Goal: Task Accomplishment & Management: Manage account settings

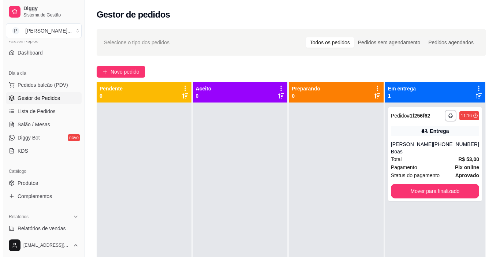
scroll to position [56, 0]
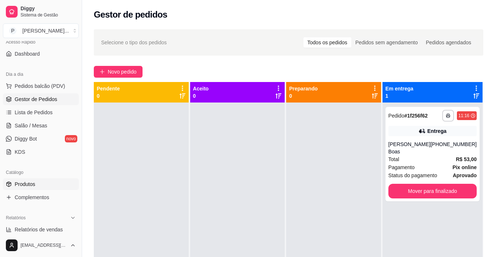
click at [27, 182] on span "Produtos" at bounding box center [25, 184] width 21 height 7
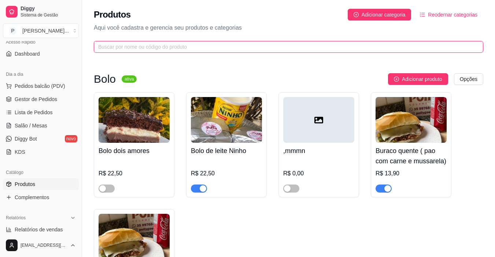
click at [147, 49] on input "text" at bounding box center [285, 47] width 375 height 8
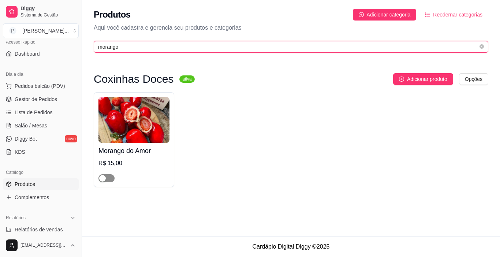
type input "morango"
click at [101, 179] on div "button" at bounding box center [102, 178] width 7 height 7
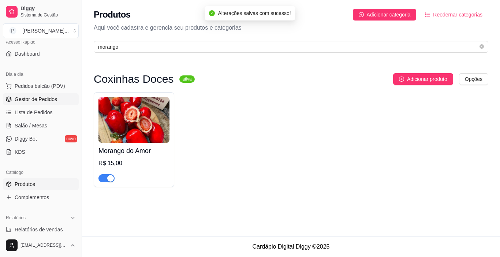
click at [27, 100] on span "Gestor de Pedidos" at bounding box center [36, 99] width 42 height 7
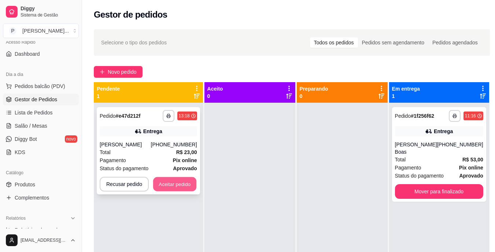
click at [160, 179] on button "Aceitar pedido" at bounding box center [174, 184] width 43 height 14
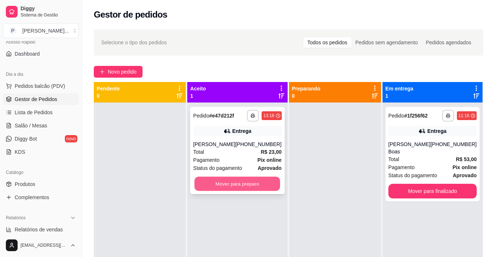
click at [216, 182] on button "Mover para preparo" at bounding box center [237, 184] width 86 height 14
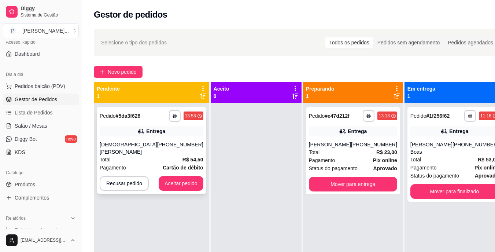
click at [149, 155] on div "Total R$ 54,50" at bounding box center [152, 159] width 104 height 8
click at [342, 145] on div "[PERSON_NAME]" at bounding box center [330, 144] width 42 height 7
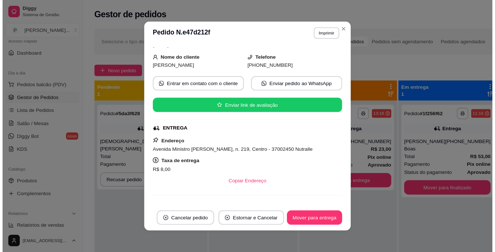
scroll to position [38, 0]
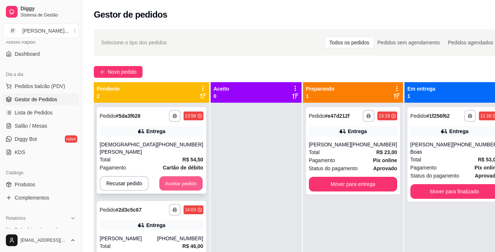
click at [179, 176] on button "Aceitar pedido" at bounding box center [180, 183] width 43 height 14
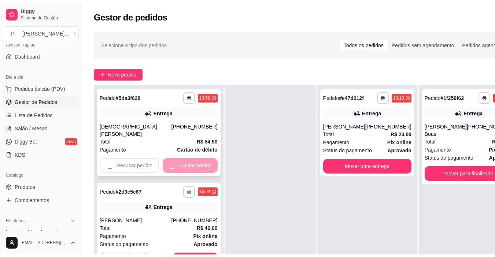
scroll to position [21, 0]
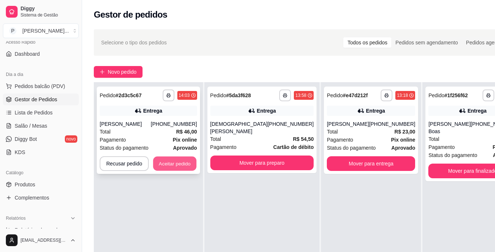
click at [186, 160] on button "Aceitar pedido" at bounding box center [174, 163] width 43 height 14
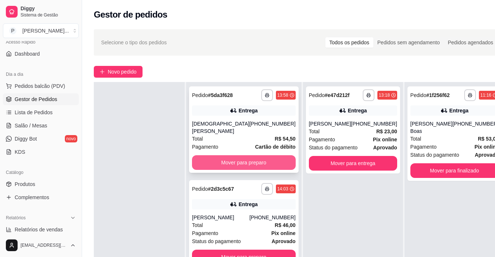
click at [236, 156] on button "Mover para preparo" at bounding box center [244, 162] width 104 height 15
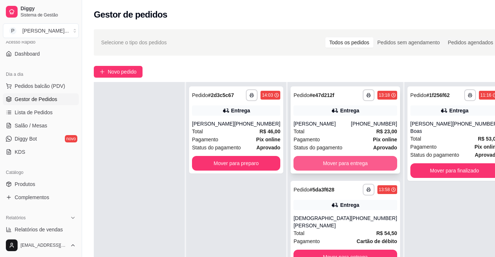
click at [306, 163] on button "Mover para entrega" at bounding box center [345, 163] width 104 height 15
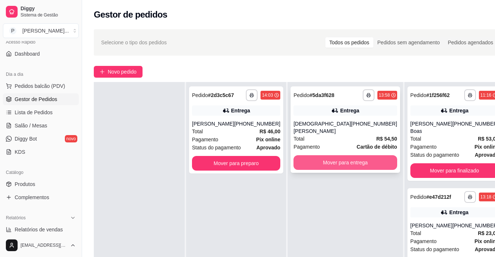
click at [315, 155] on button "Mover para entrega" at bounding box center [345, 162] width 104 height 15
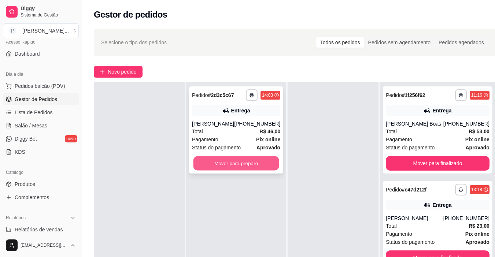
click at [262, 162] on button "Mover para preparo" at bounding box center [236, 163] width 86 height 14
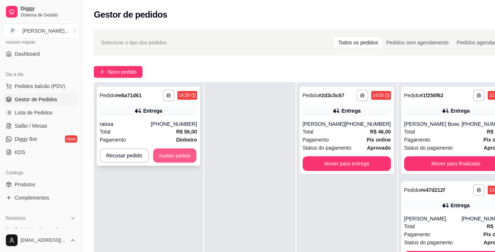
click at [178, 152] on button "Aceitar pedido" at bounding box center [174, 155] width 43 height 14
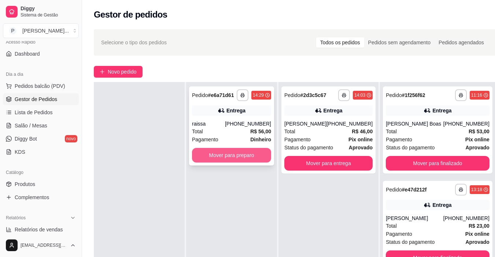
click at [213, 153] on button "Mover para preparo" at bounding box center [231, 155] width 79 height 15
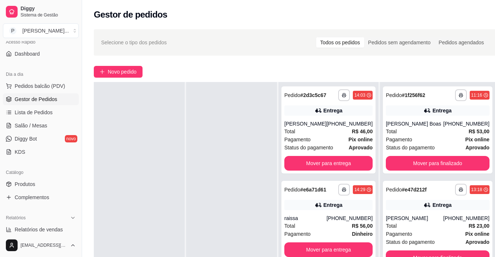
click at [103, 193] on div at bounding box center [139, 210] width 91 height 257
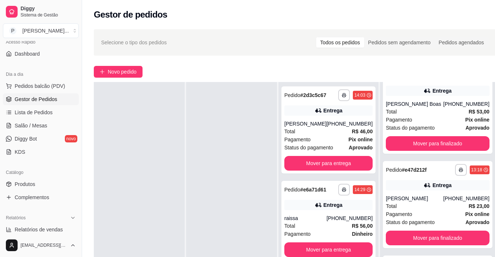
scroll to position [33, 0]
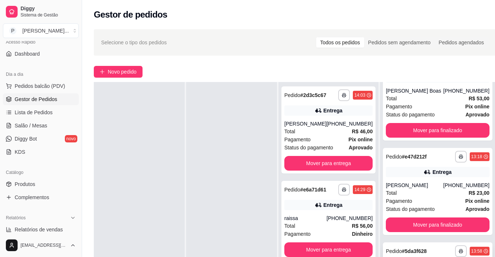
click at [422, 253] on div "**********" at bounding box center [438, 251] width 104 height 12
drag, startPoint x: 441, startPoint y: 190, endPoint x: 491, endPoint y: 88, distance: 113.8
click at [491, 88] on div "**********" at bounding box center [295, 186] width 426 height 323
click at [445, 196] on div "Total R$ 23,00" at bounding box center [438, 193] width 104 height 8
drag, startPoint x: 412, startPoint y: 252, endPoint x: 438, endPoint y: 76, distance: 178.5
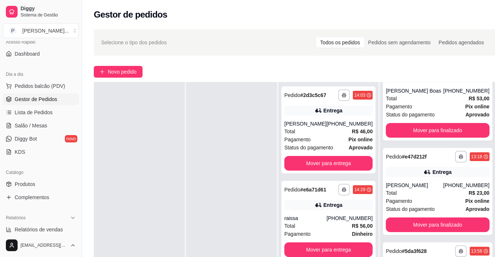
click at [438, 76] on div "Novo pedido" at bounding box center [295, 72] width 402 height 12
